Goal: Check status: Check status

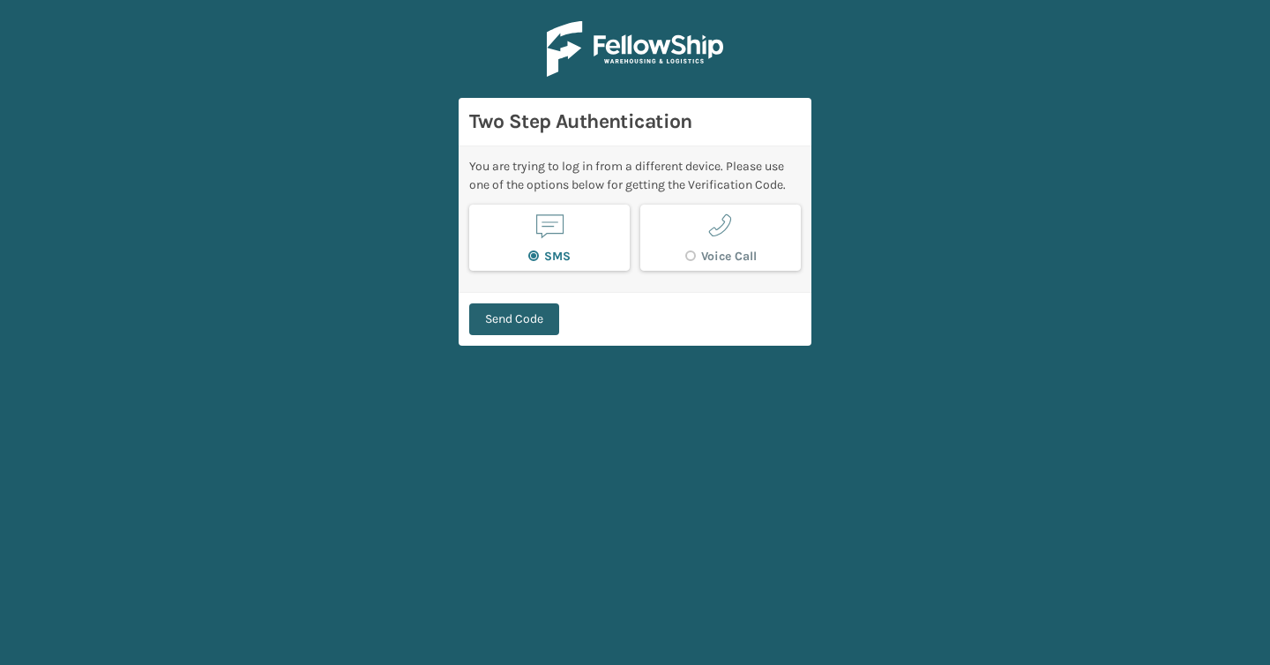
click at [506, 323] on button "Send Code" at bounding box center [514, 319] width 90 height 32
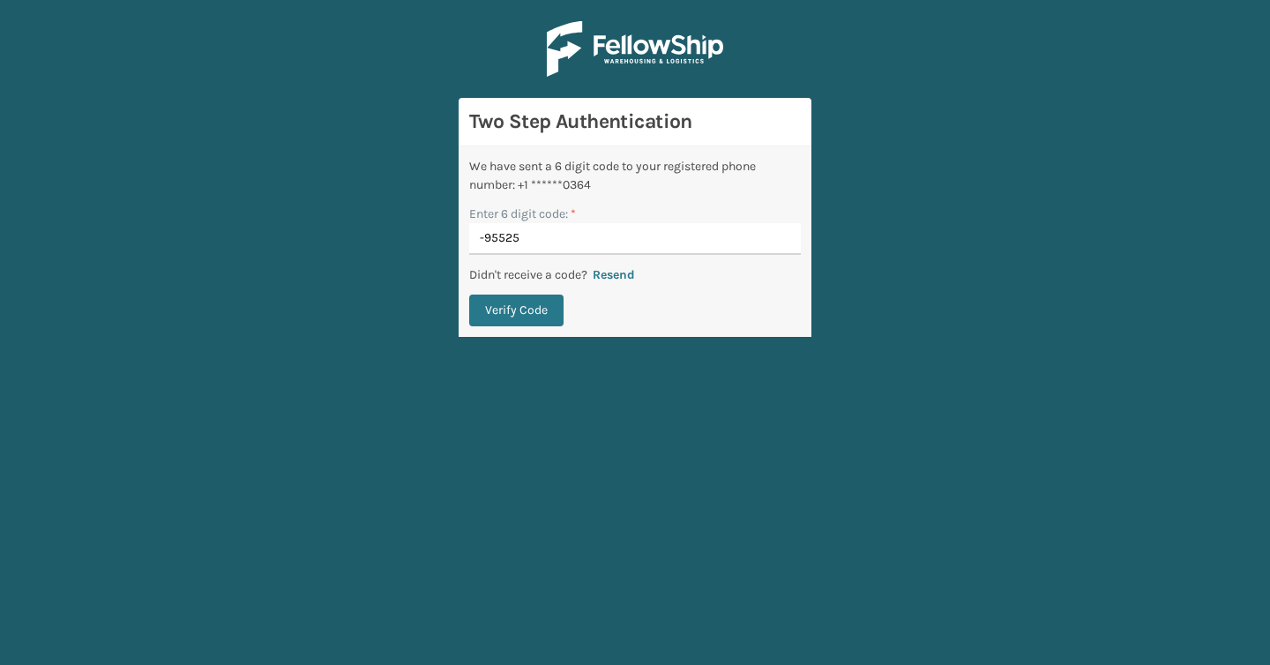
click at [488, 239] on input "-95525" at bounding box center [635, 239] width 332 height 32
type input "095525"
click at [469, 294] on button "Verify Code" at bounding box center [516, 310] width 94 height 32
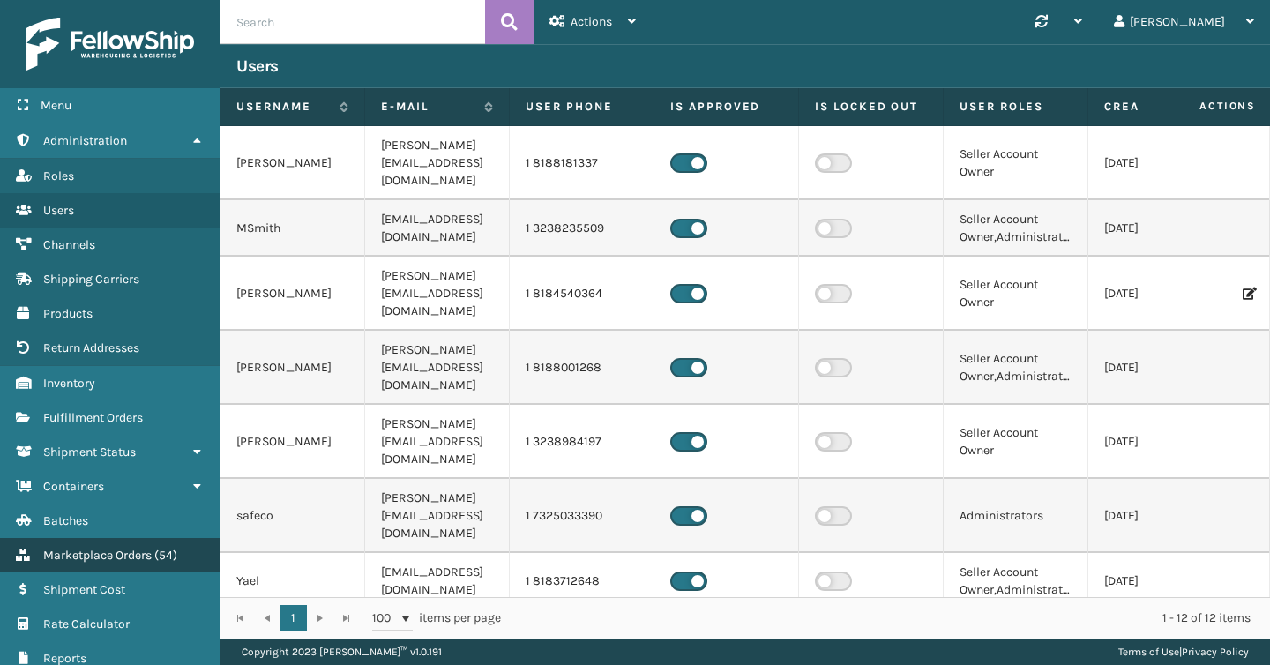
click at [86, 563] on link "Batches Marketplace Orders ( 54 )" at bounding box center [110, 555] width 220 height 34
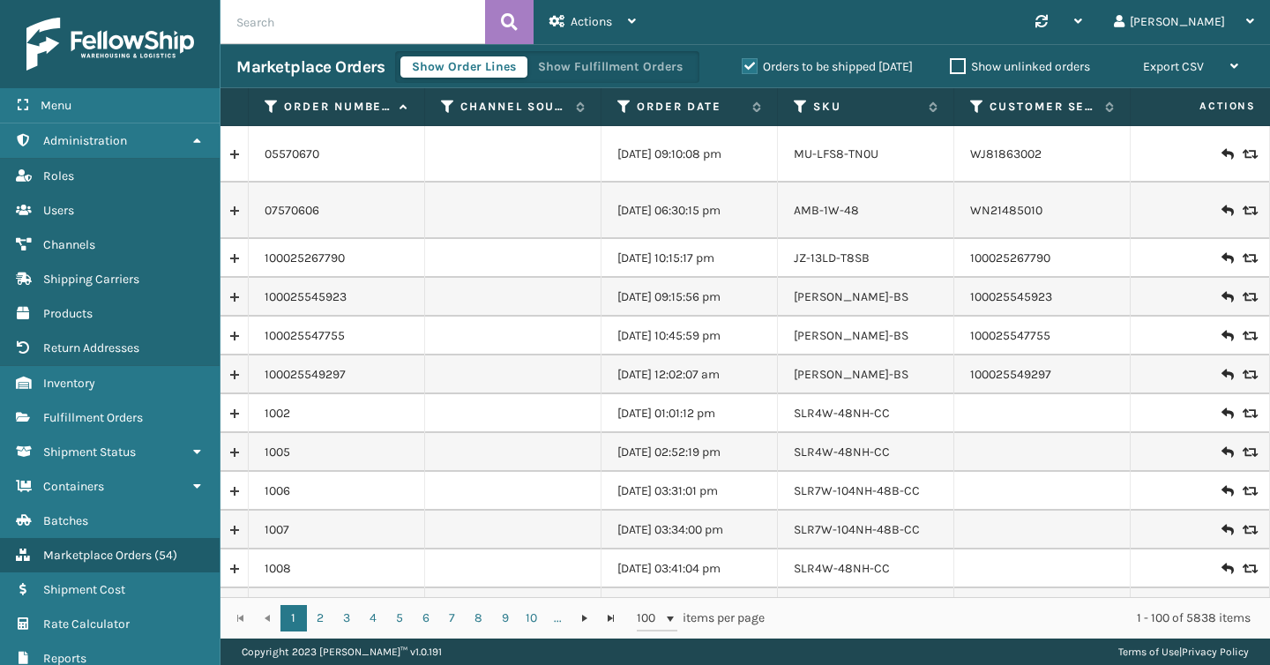
click at [392, 42] on input "text" at bounding box center [352, 22] width 265 height 44
click at [395, 26] on input "text" at bounding box center [352, 22] width 265 height 44
paste input "2100493"
type input "2100493"
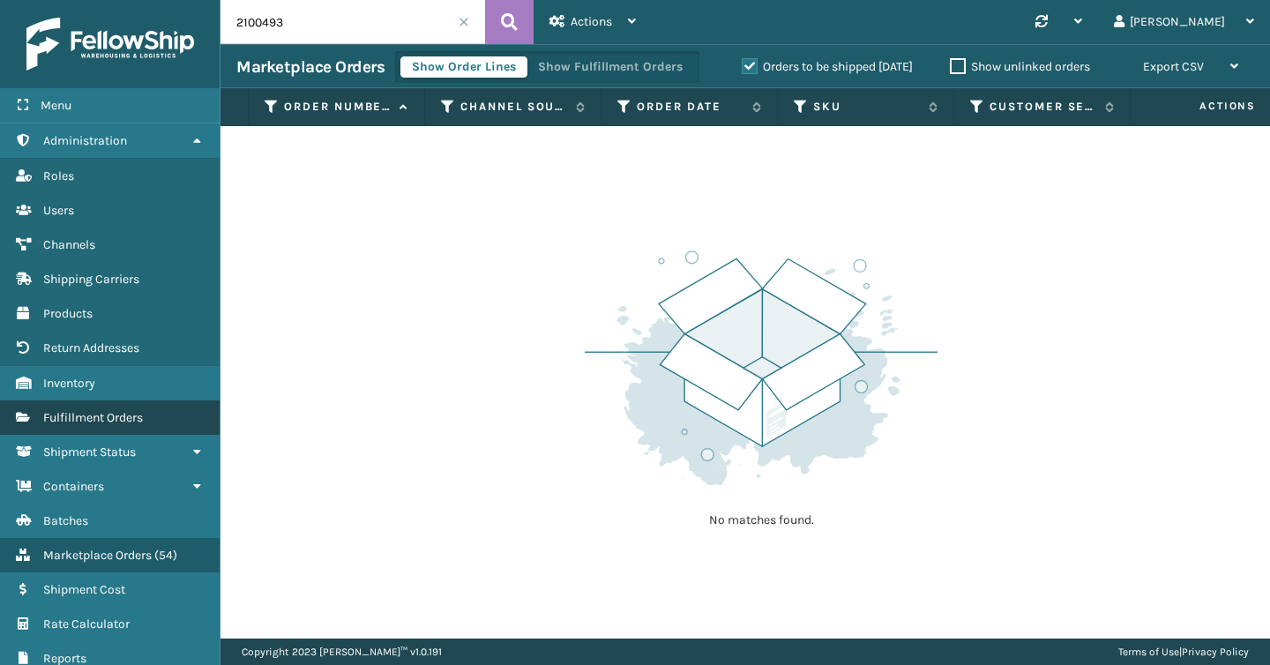
click at [73, 410] on span "Fulfillment Orders" at bounding box center [93, 417] width 100 height 15
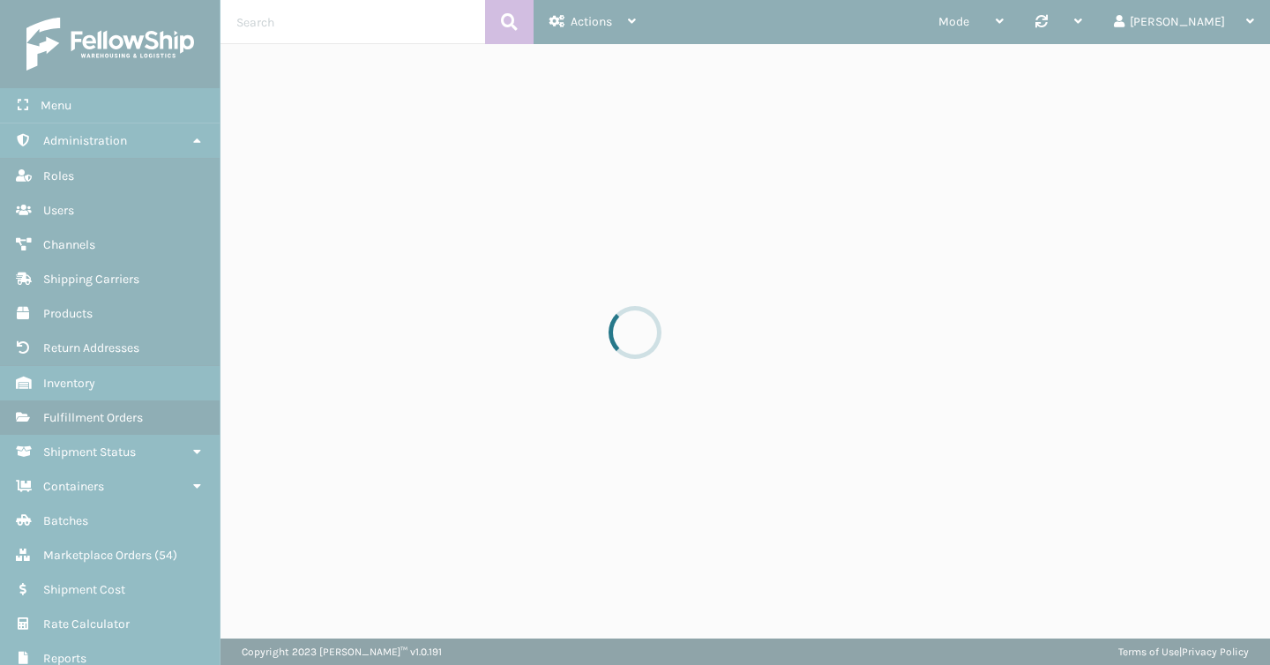
click at [352, 23] on div at bounding box center [635, 332] width 1270 height 665
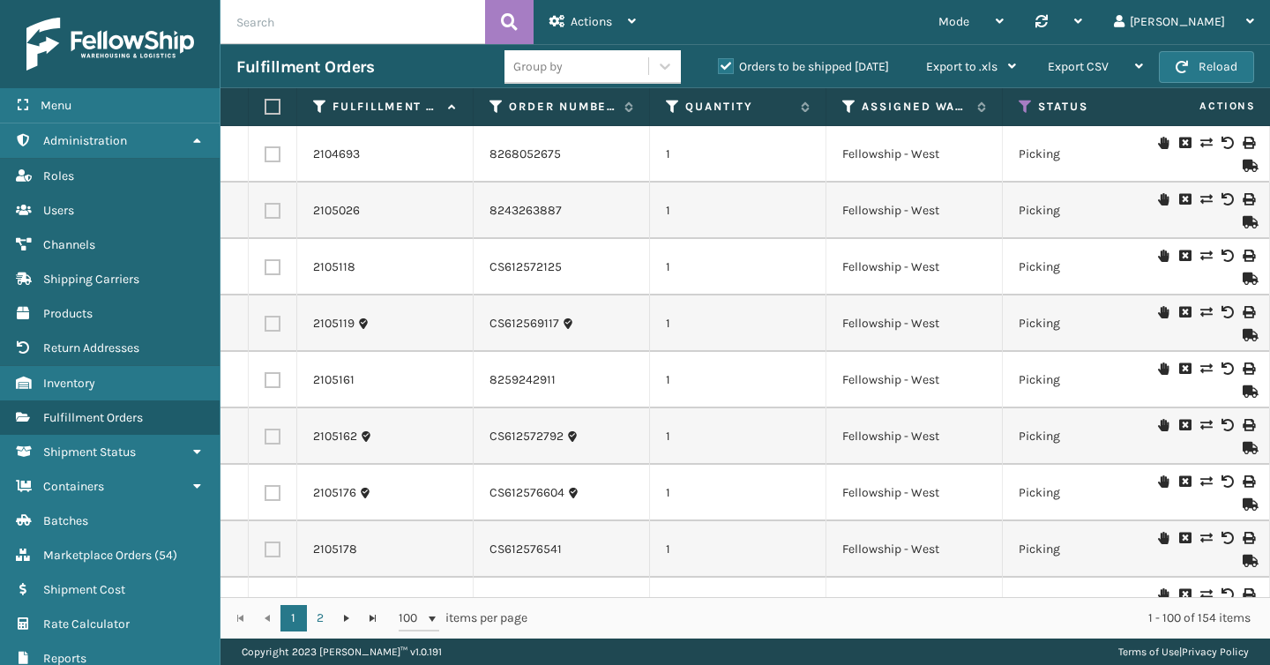
click at [344, 29] on input "text" at bounding box center [352, 22] width 265 height 44
paste input "2100493"
type input "2100493"
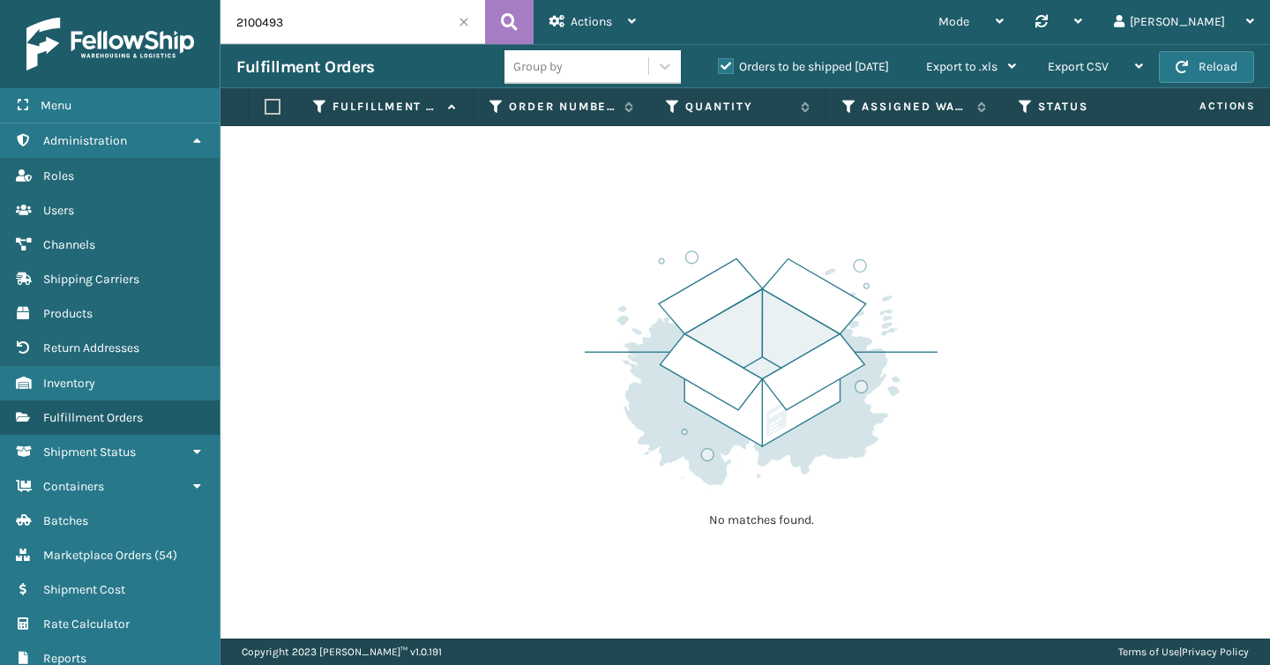
click at [720, 69] on label "Orders to be shipped [DATE]" at bounding box center [803, 66] width 171 height 15
click at [719, 68] on input "Orders to be shipped [DATE]" at bounding box center [718, 61] width 1 height 11
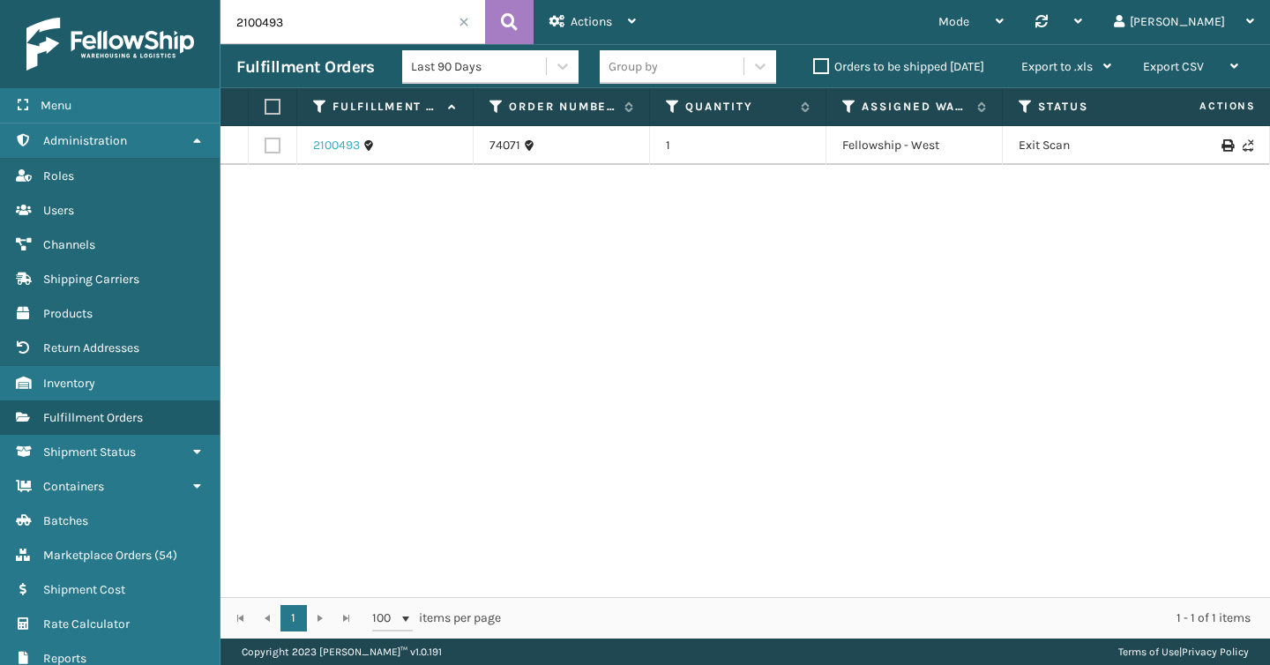
click at [338, 139] on link "2100493" at bounding box center [336, 146] width 47 height 18
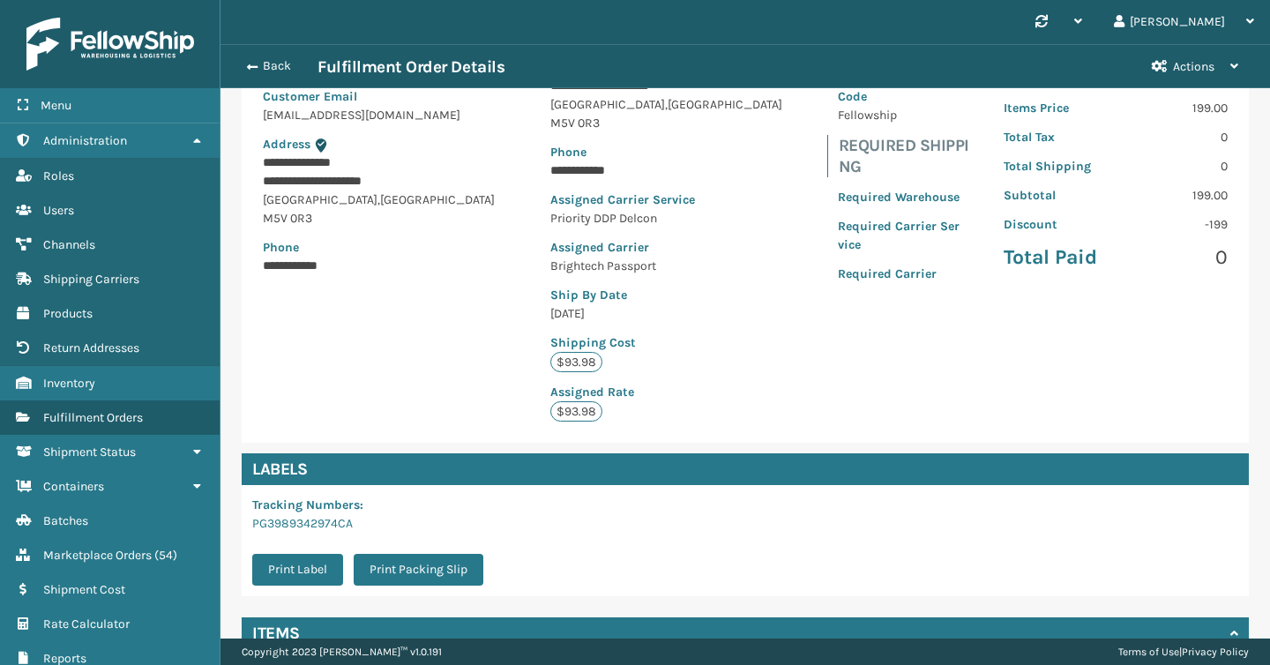
scroll to position [398, 0]
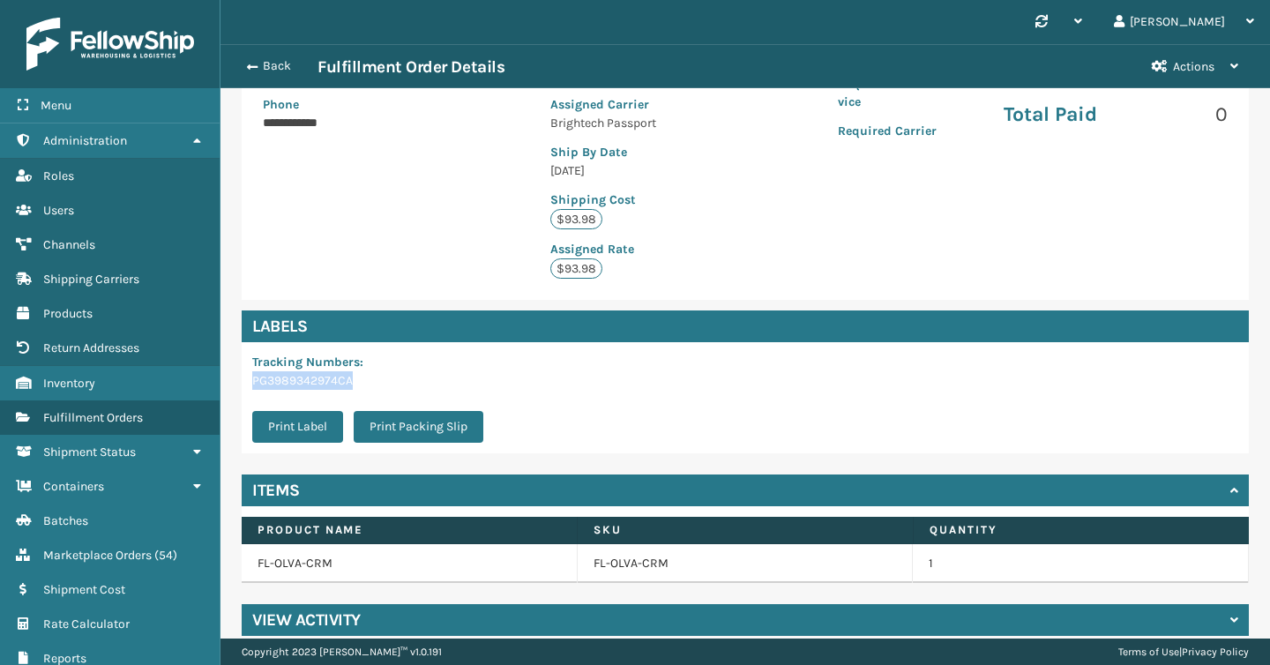
click at [269, 373] on link "PG3989342974CA" at bounding box center [302, 380] width 101 height 15
click at [789, 290] on div "**********" at bounding box center [745, 138] width 1007 height 630
click at [684, 585] on div "**********" at bounding box center [744, 229] width 1049 height 855
click at [687, 604] on div "View Activity" at bounding box center [745, 620] width 1007 height 32
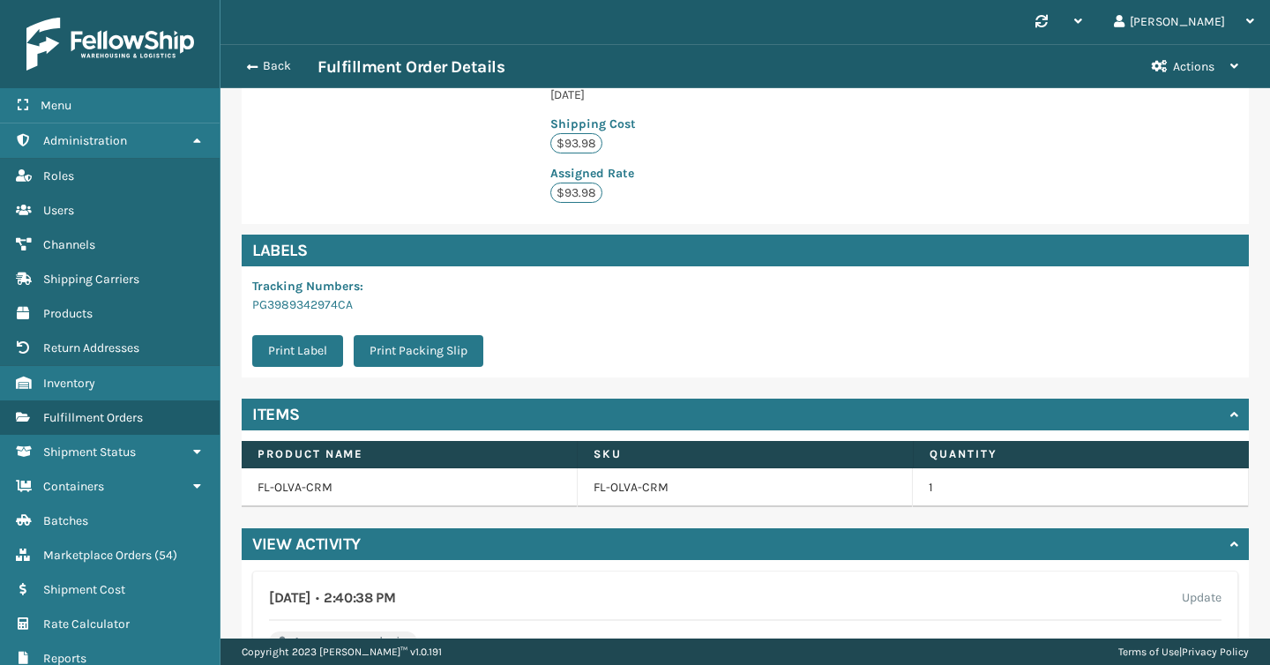
scroll to position [481, 0]
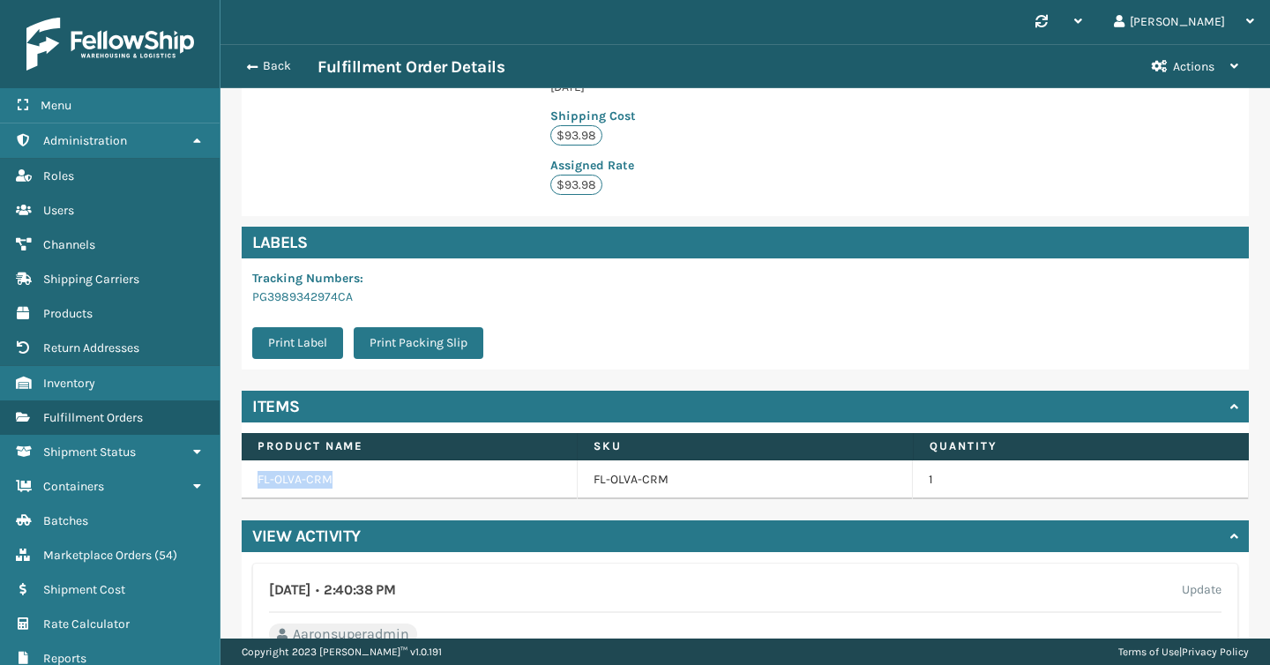
drag, startPoint x: 369, startPoint y: 463, endPoint x: 229, endPoint y: 460, distance: 140.2
click at [229, 460] on div "**********" at bounding box center [744, 666] width 1049 height 1897
copy table "FL-OLVA-CRM"
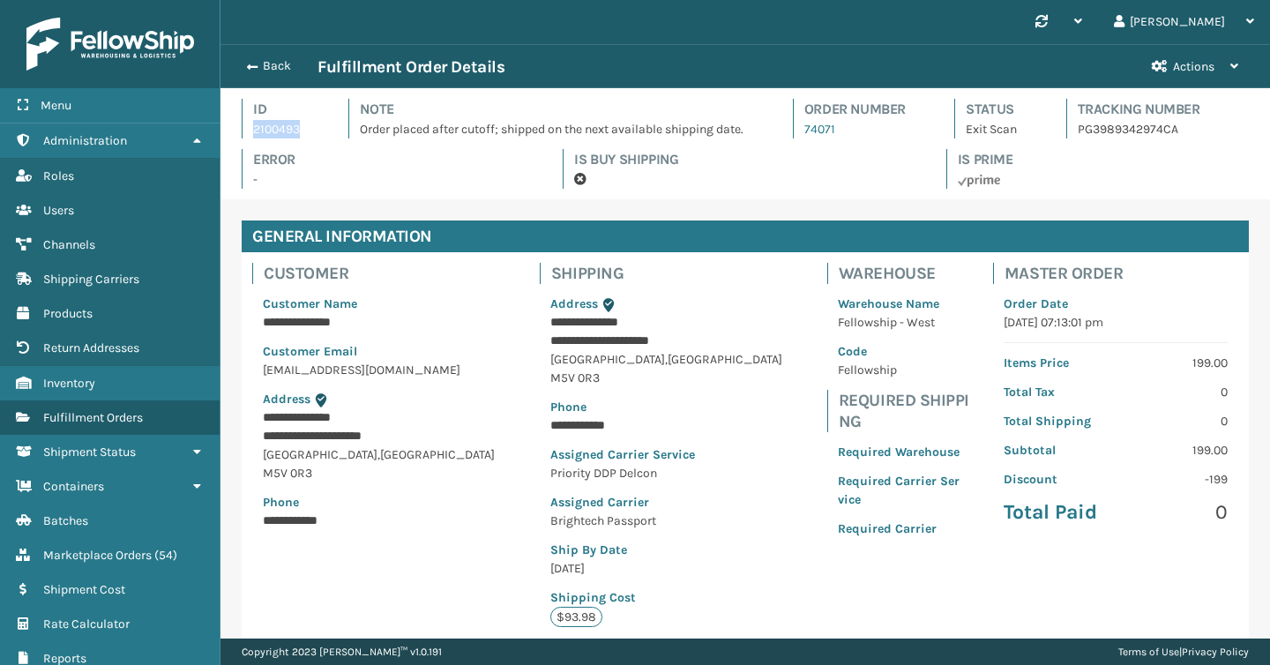
copy p "2100493"
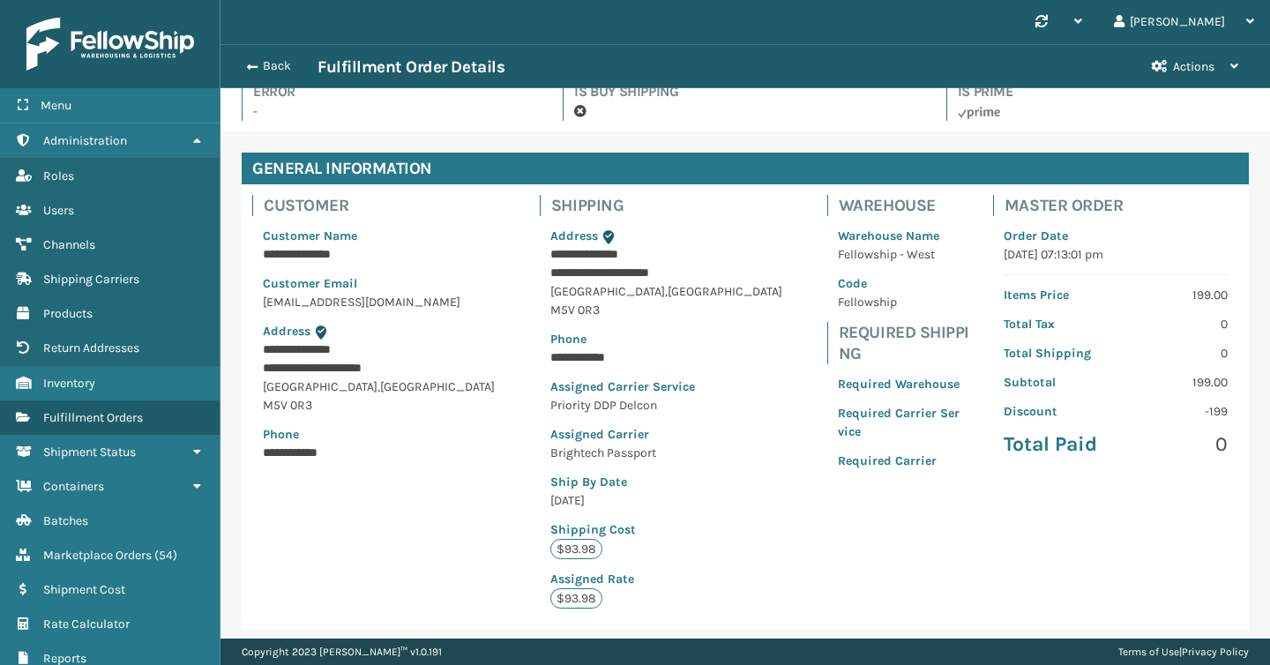
scroll to position [100, 0]
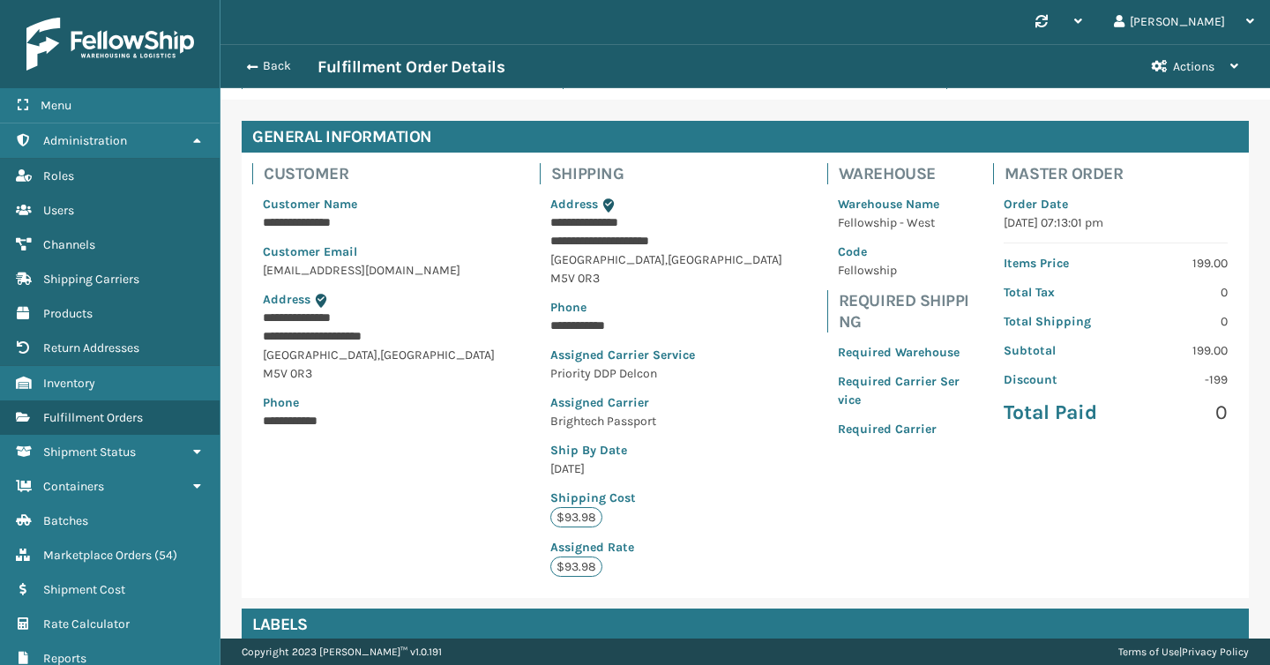
click at [657, 289] on div "**********" at bounding box center [673, 385] width 266 height 403
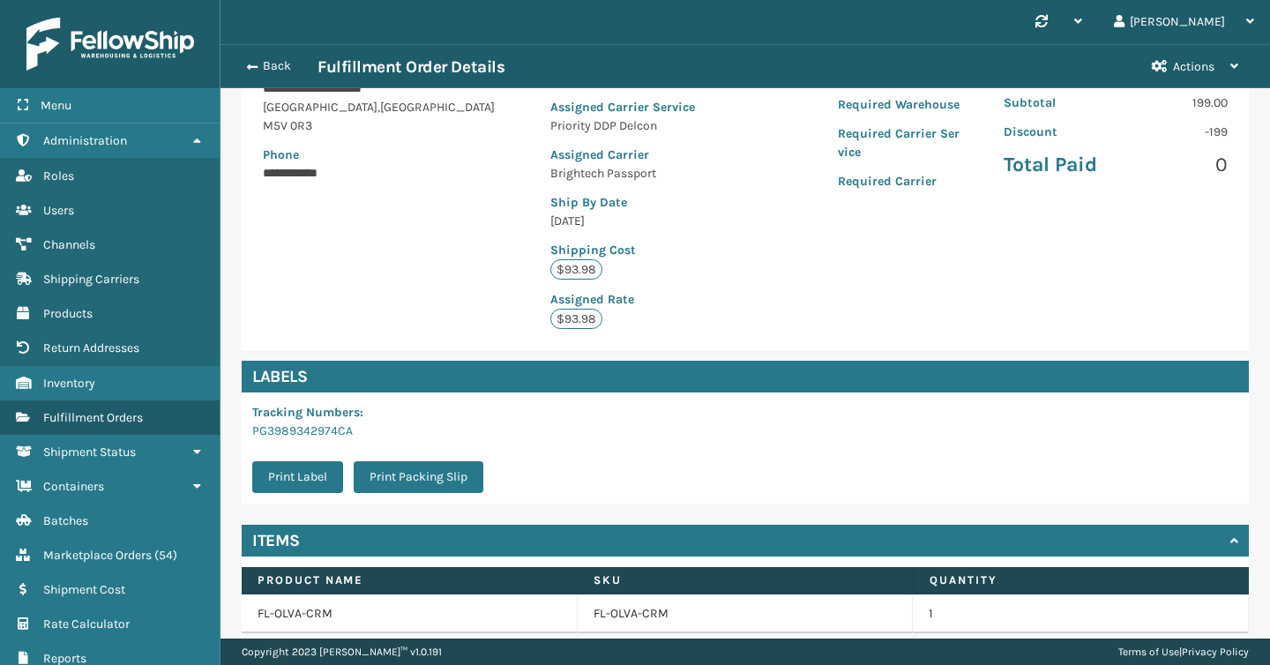
scroll to position [351, 0]
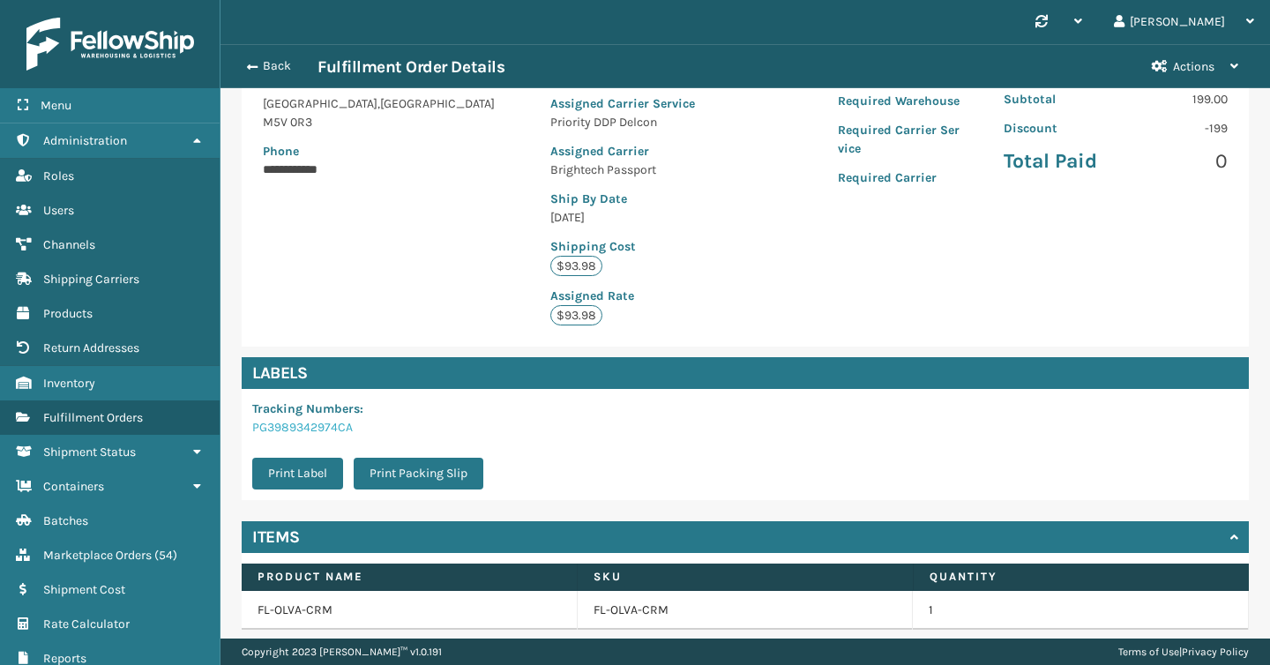
click at [333, 420] on link "PG3989342974CA" at bounding box center [302, 427] width 101 height 15
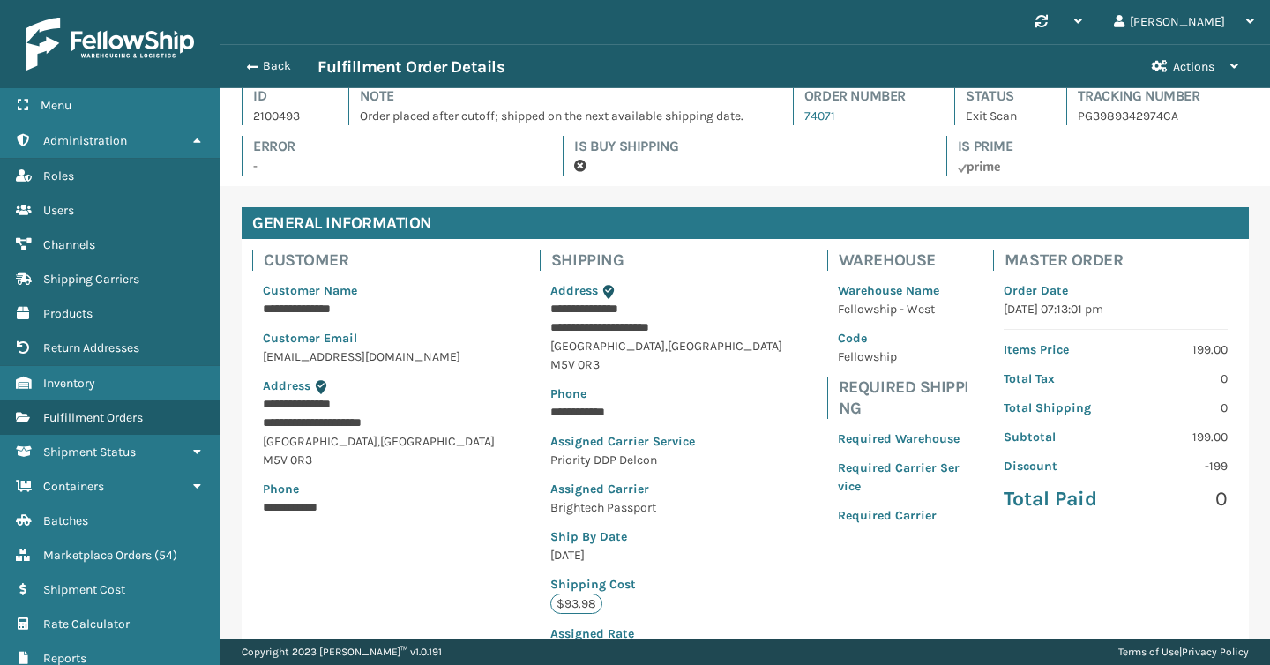
scroll to position [0, 0]
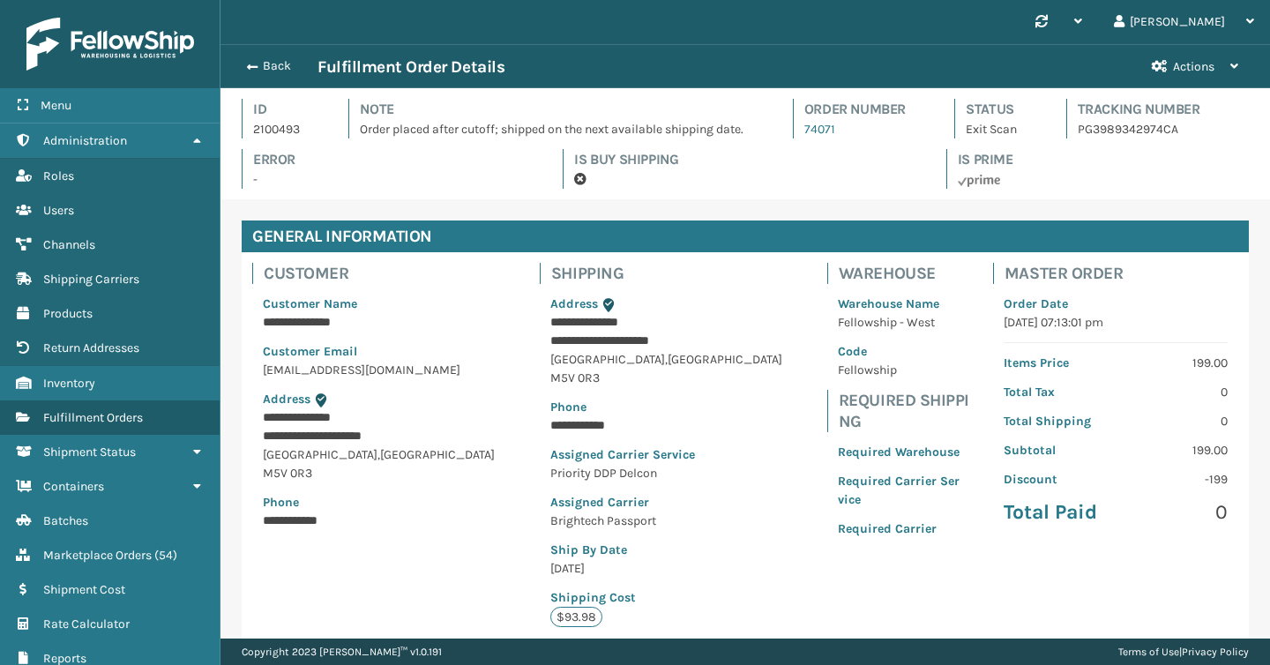
click at [271, 78] on div "Back Fulfillment Order Details Actions Never Shipped" at bounding box center [744, 66] width 1049 height 44
click at [272, 66] on button "Back" at bounding box center [276, 66] width 81 height 16
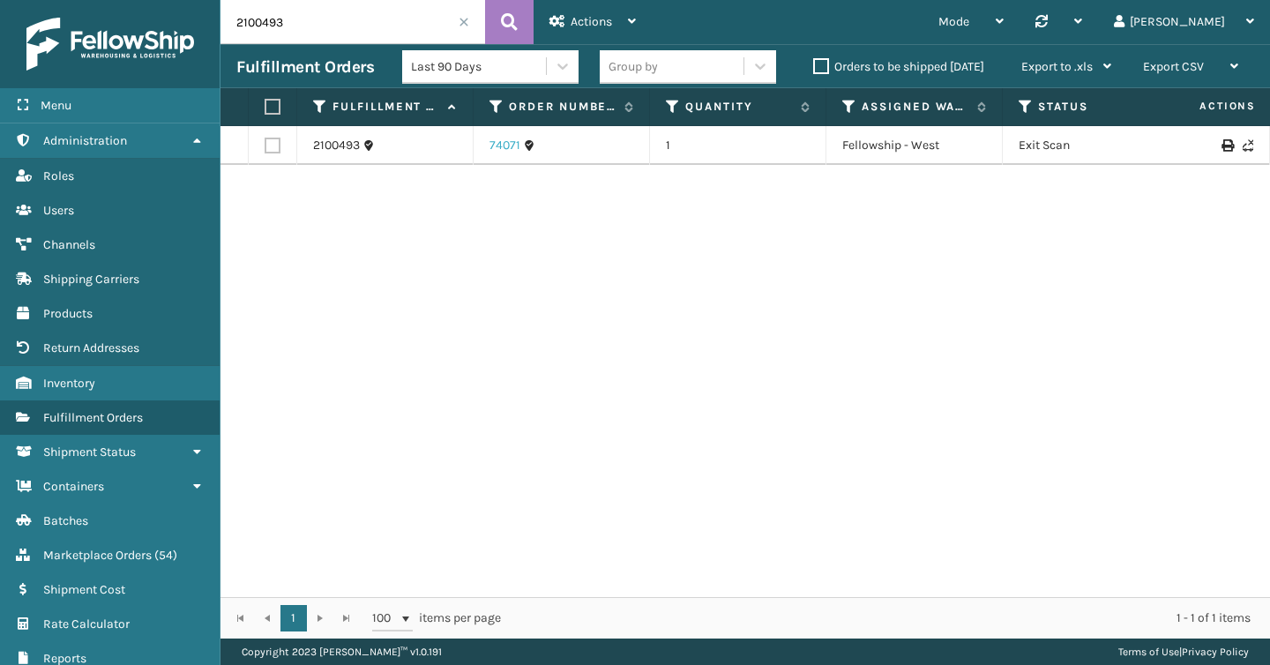
click at [504, 141] on link "74071" at bounding box center [504, 146] width 31 height 18
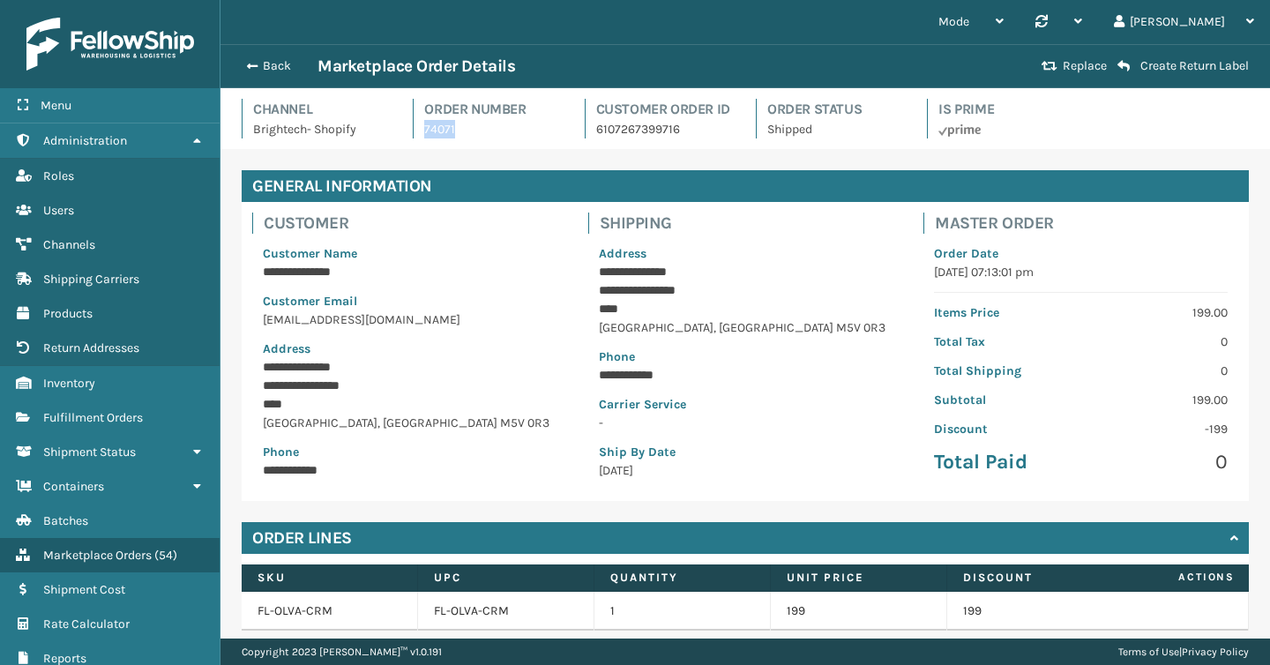
drag, startPoint x: 458, startPoint y: 127, endPoint x: 418, endPoint y: 127, distance: 39.7
click at [418, 127] on div "Order Number 74071" at bounding box center [488, 119] width 150 height 40
copy p "74071"
